Goal: Task Accomplishment & Management: Manage account settings

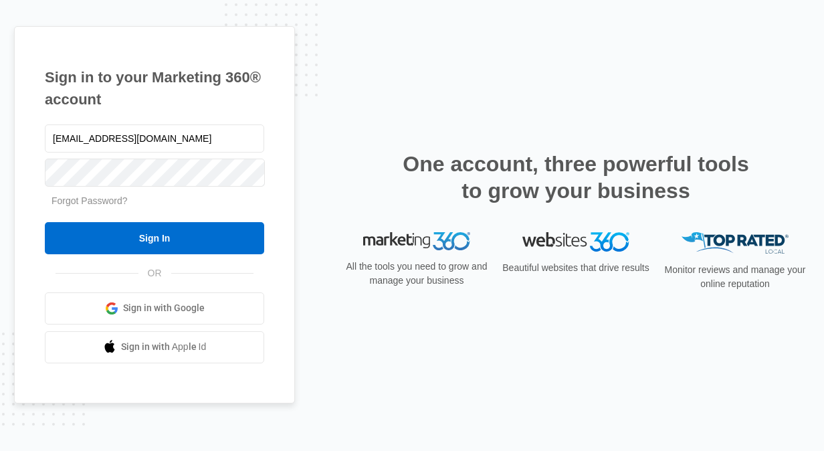
type input "[EMAIL_ADDRESS][DOMAIN_NAME]"
click at [45, 222] on input "Sign In" at bounding box center [154, 238] width 219 height 32
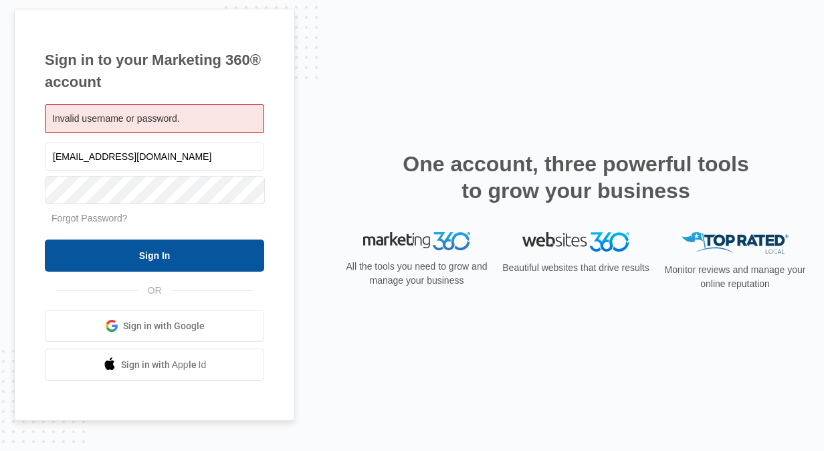
click at [154, 247] on input "Sign In" at bounding box center [154, 255] width 219 height 32
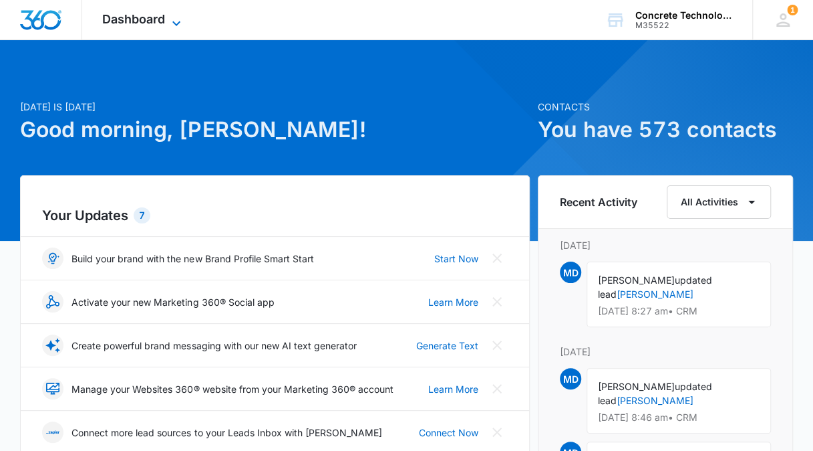
click at [162, 21] on span "Dashboard" at bounding box center [133, 19] width 63 height 14
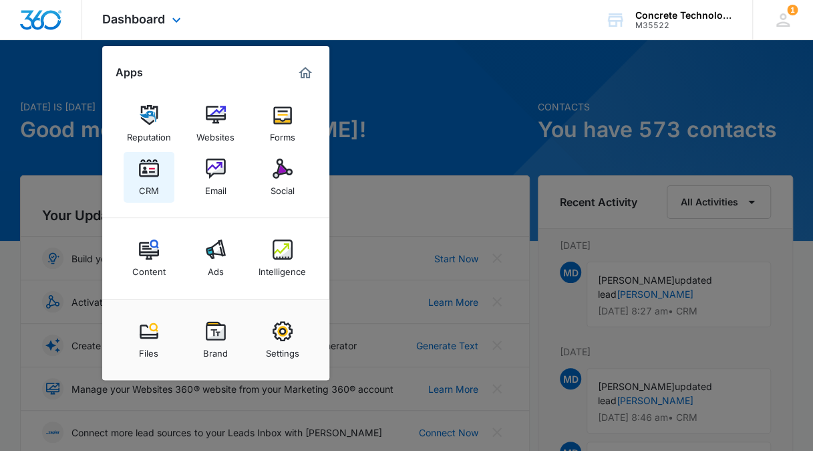
click at [148, 172] on img at bounding box center [149, 168] width 20 height 20
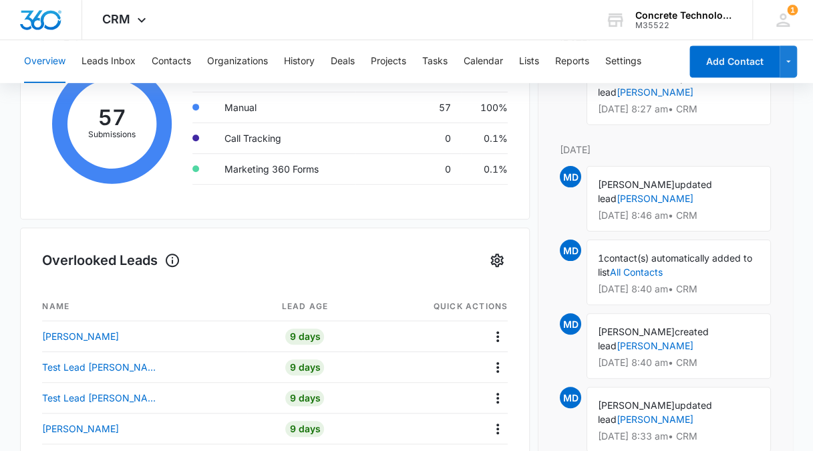
scroll to position [401, 0]
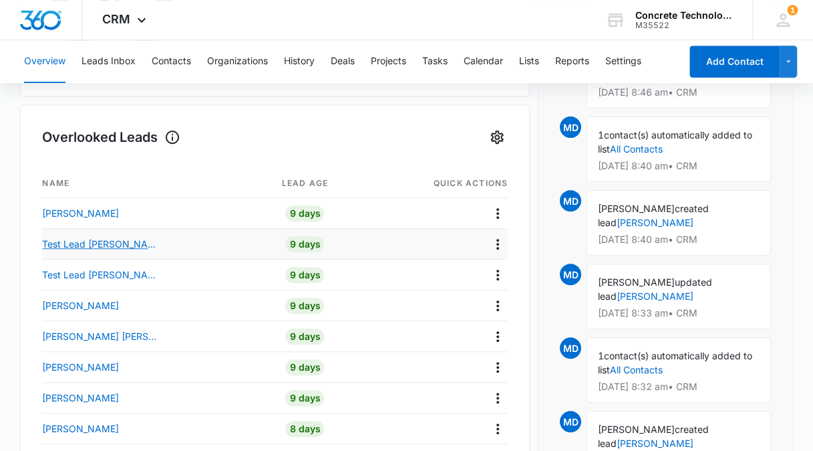
click at [85, 243] on p "Test Lead [PERSON_NAME]" at bounding box center [102, 244] width 120 height 14
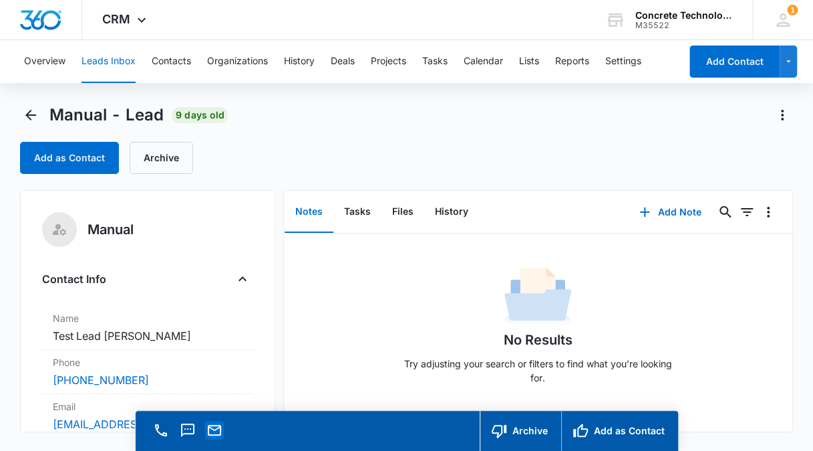
click at [219, 432] on icon "Email" at bounding box center [215, 430] width 16 height 16
drag, startPoint x: 215, startPoint y: 426, endPoint x: 206, endPoint y: 369, distance: 58.2
click at [206, 369] on div "Phone Cancel Save Changes [PHONE_NUMBER]" at bounding box center [147, 372] width 211 height 44
click at [214, 425] on icon "Email" at bounding box center [214, 429] width 13 height 11
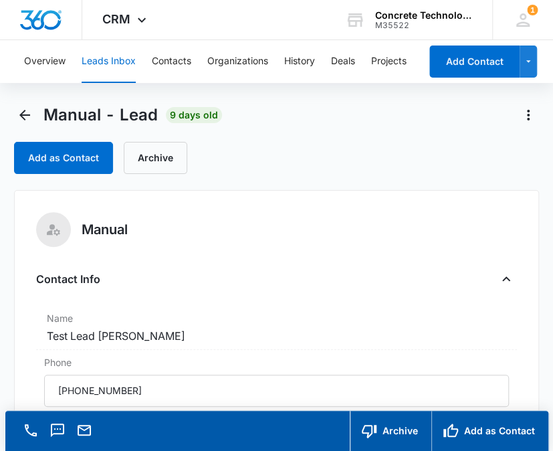
click at [501, 164] on div "Add as Contact Archive" at bounding box center [276, 158] width 525 height 32
click at [81, 429] on icon "Email" at bounding box center [84, 430] width 16 height 16
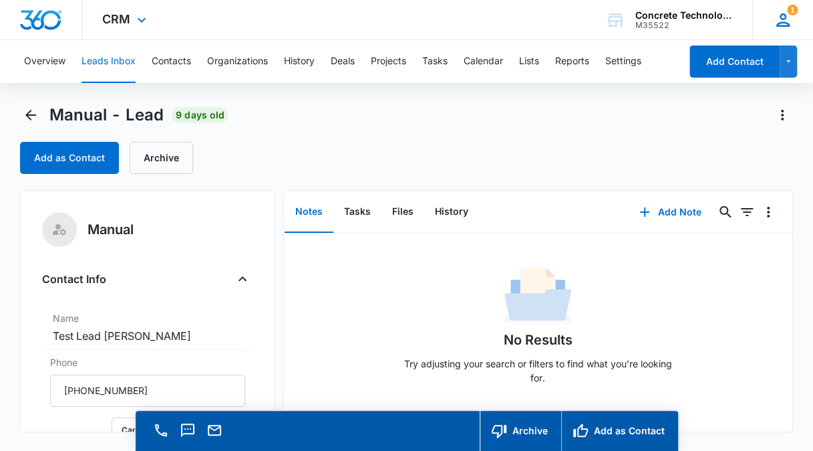
click at [789, 15] on span "1" at bounding box center [792, 10] width 11 height 11
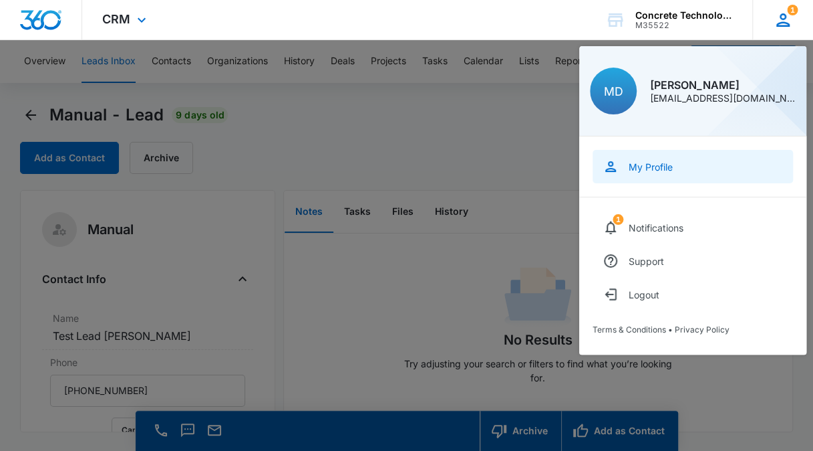
click at [634, 164] on div "My Profile" at bounding box center [651, 166] width 44 height 11
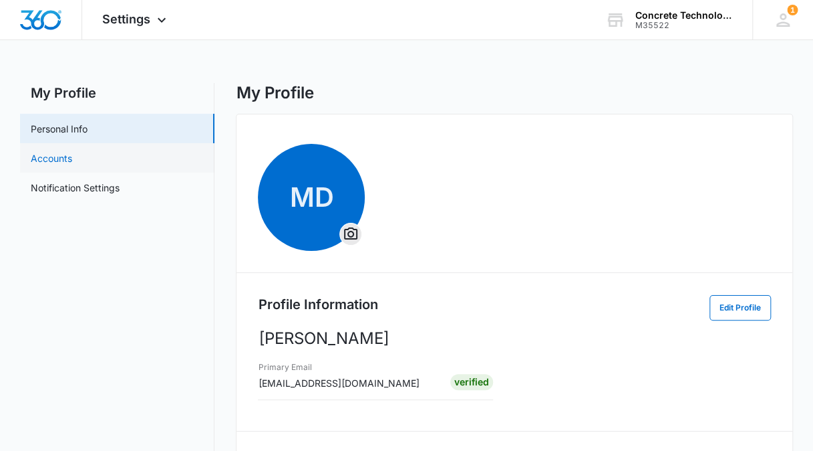
click at [60, 152] on link "Accounts" at bounding box center [51, 158] width 41 height 14
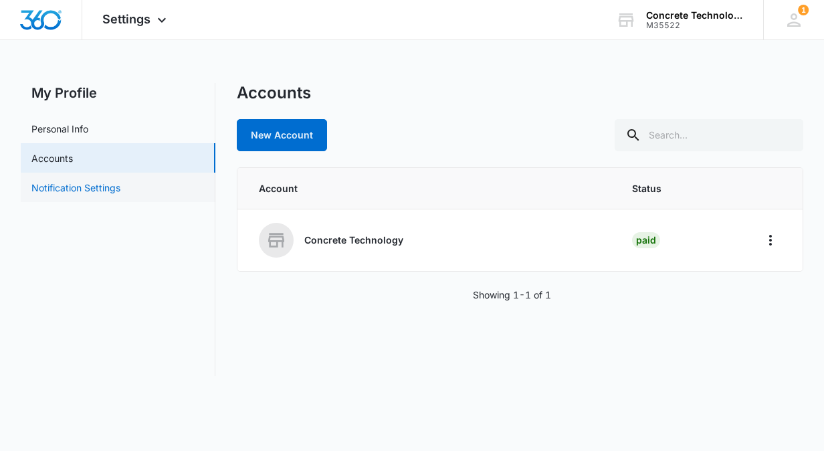
click at [94, 186] on link "Notification Settings" at bounding box center [75, 187] width 89 height 14
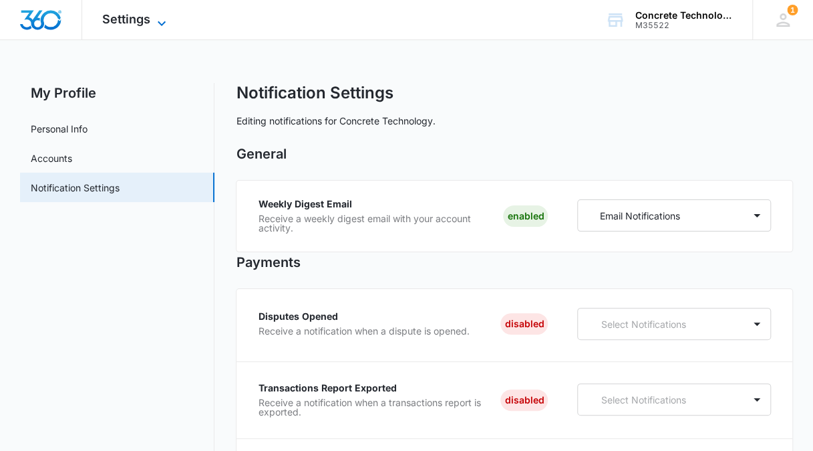
click at [136, 21] on span "Settings" at bounding box center [126, 19] width 48 height 14
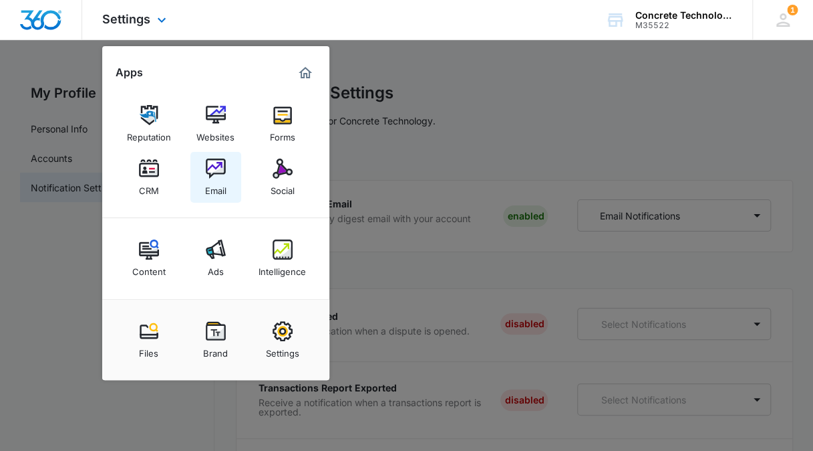
click at [227, 174] on link "Email" at bounding box center [216, 177] width 51 height 51
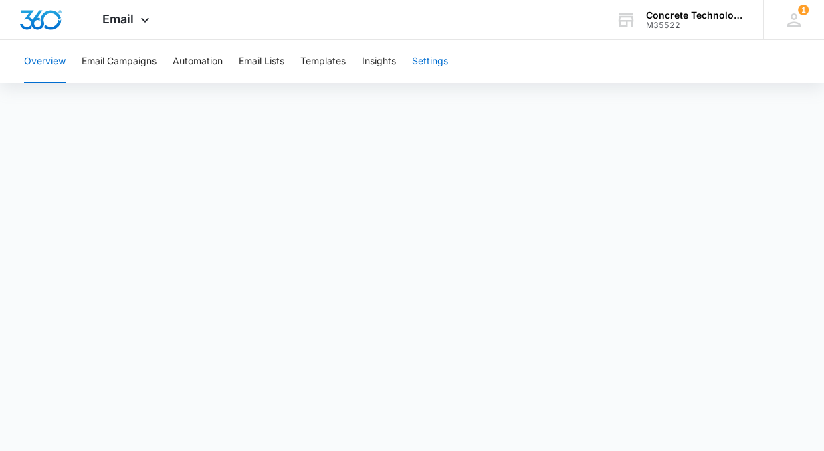
click at [432, 64] on button "Settings" at bounding box center [430, 61] width 36 height 43
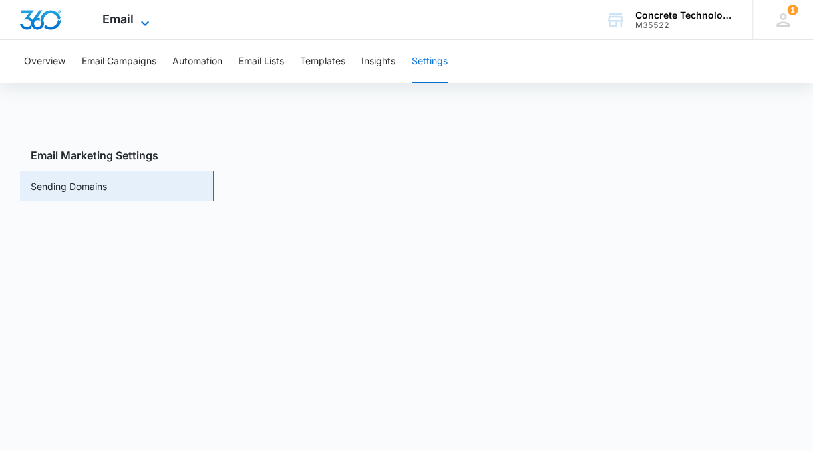
click at [137, 20] on icon at bounding box center [145, 23] width 16 height 16
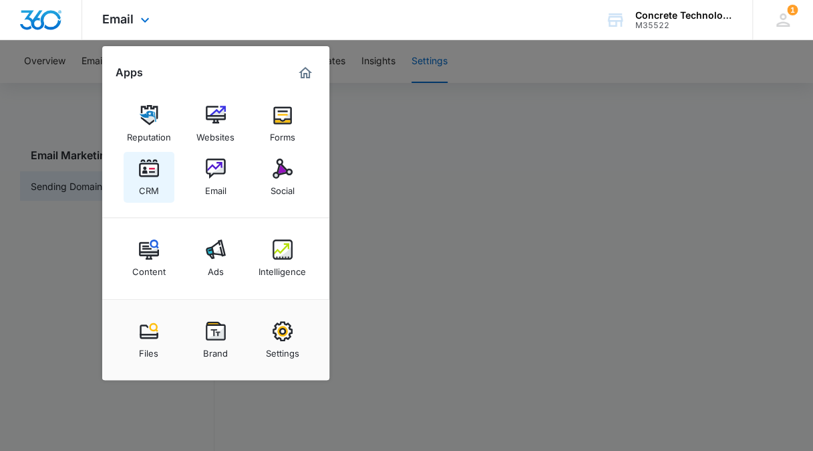
click at [150, 173] on img at bounding box center [149, 168] width 20 height 20
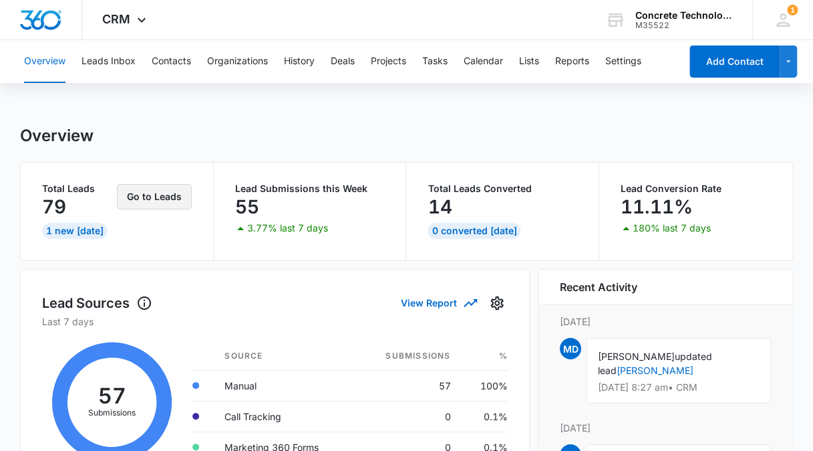
click at [152, 197] on button "Go to Leads" at bounding box center [154, 196] width 75 height 25
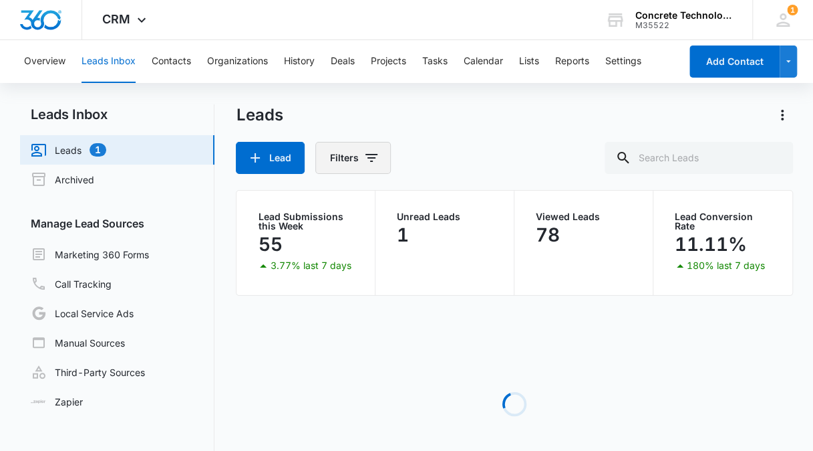
click at [362, 158] on button "Filters" at bounding box center [353, 158] width 76 height 32
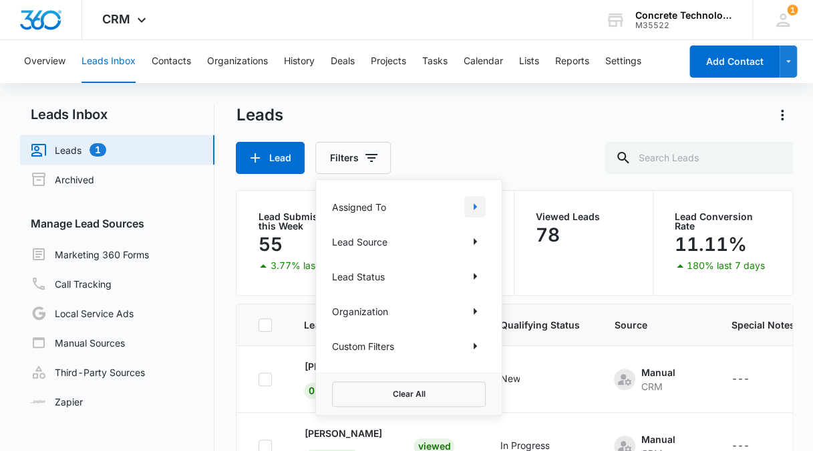
click at [476, 205] on icon "Show Assigned To filters" at bounding box center [475, 206] width 3 height 7
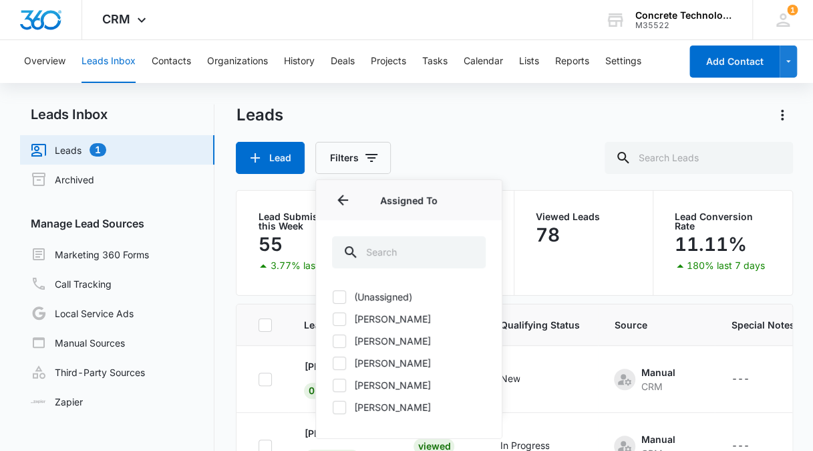
click at [342, 360] on icon at bounding box center [340, 363] width 8 height 6
click at [333, 362] on input "[PERSON_NAME]" at bounding box center [332, 362] width 1 height 1
checkbox input "true"
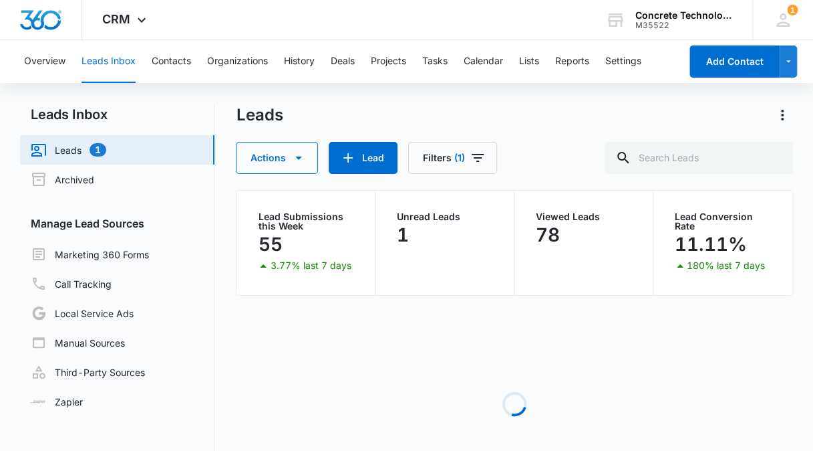
click at [273, 326] on div "Loading" at bounding box center [514, 403] width 557 height 201
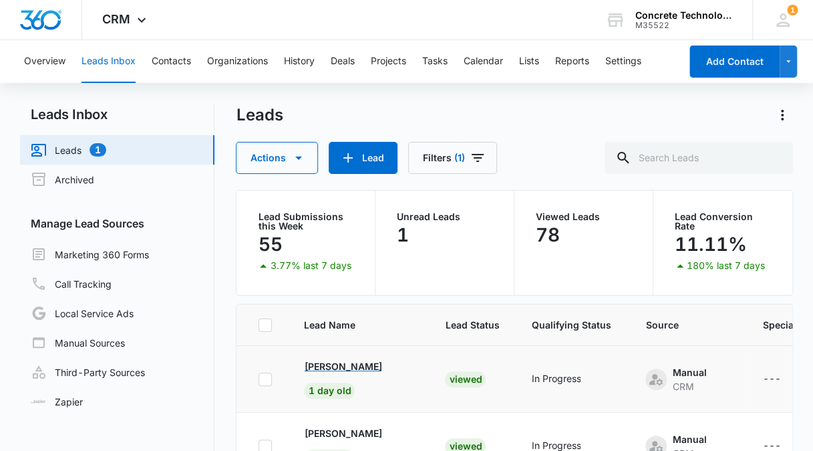
click at [340, 362] on p "[PERSON_NAME]" at bounding box center [343, 366] width 78 height 14
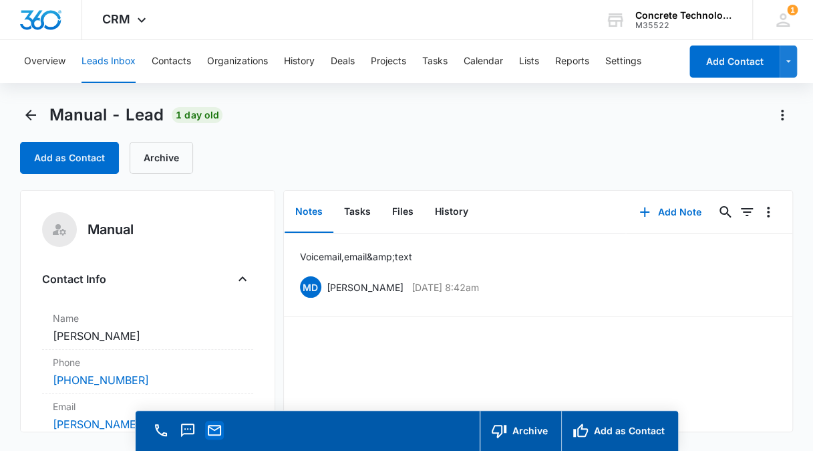
click at [215, 425] on icon "Email" at bounding box center [214, 429] width 13 height 11
click at [169, 205] on div "Manual Contact Info Name Cancel Save Changes [PERSON_NAME] Phone Cancel Save Ch…" at bounding box center [147, 311] width 255 height 242
